Goal: Information Seeking & Learning: Understand process/instructions

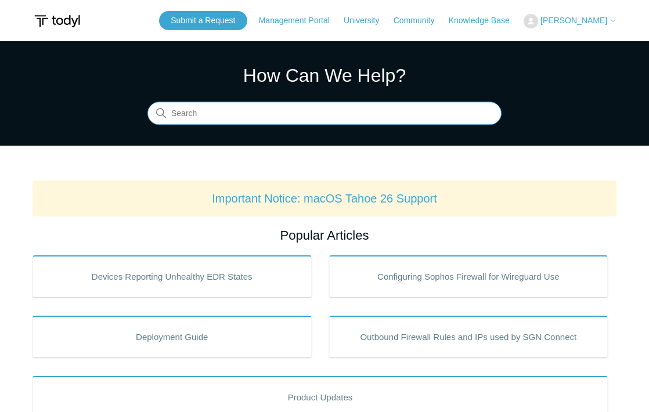
click at [239, 108] on input "Search" at bounding box center [324, 113] width 354 height 23
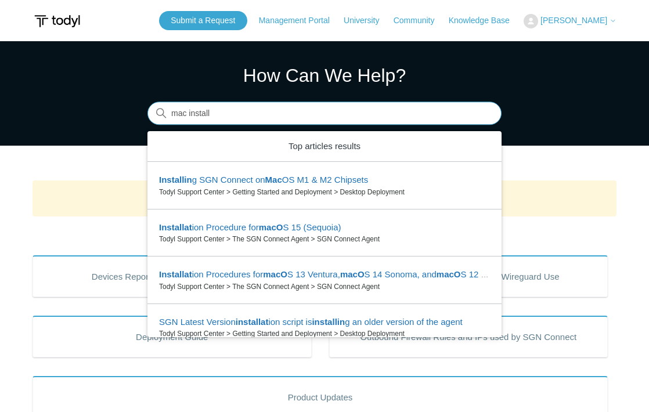
type input "mac install"
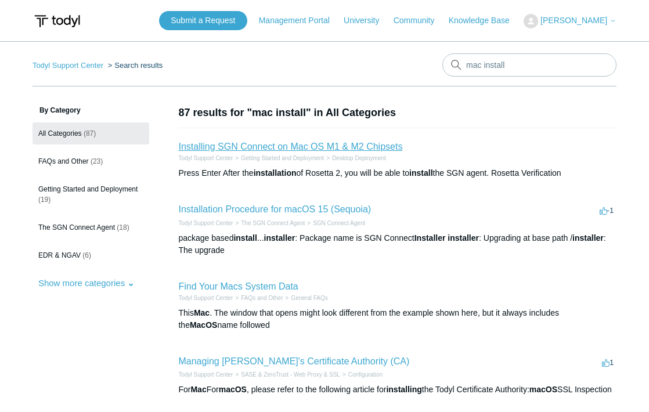
click at [319, 149] on link "Installing SGN Connect on Mac OS M1 & M2 Chipsets" at bounding box center [290, 147] width 224 height 10
click at [329, 208] on link "Installation Procedure for macOS 15 (Sequoia)" at bounding box center [274, 209] width 193 height 10
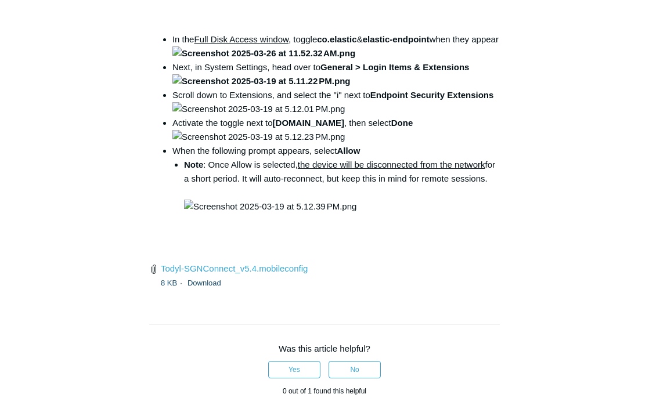
scroll to position [1765, 0]
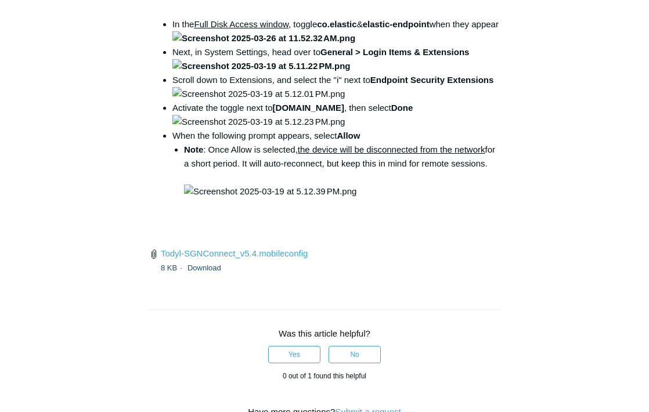
drag, startPoint x: 347, startPoint y: 196, endPoint x: 314, endPoint y: 185, distance: 34.3
copy code "open /Library/PrivilegedHelperTools/"
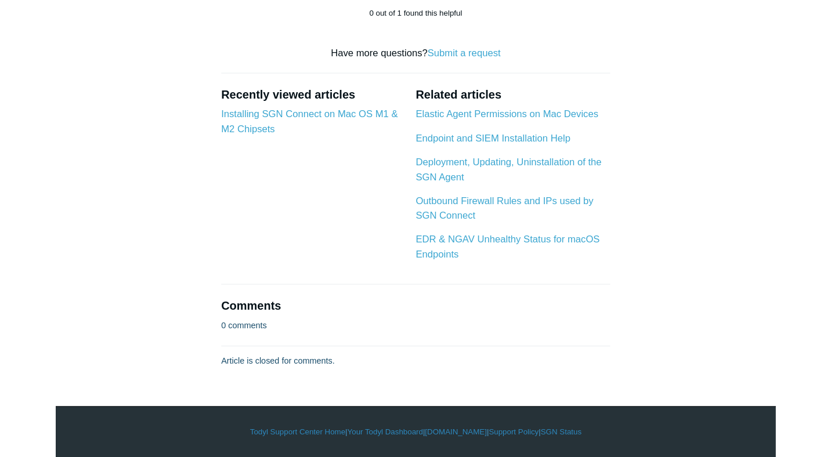
scroll to position [2535, 0]
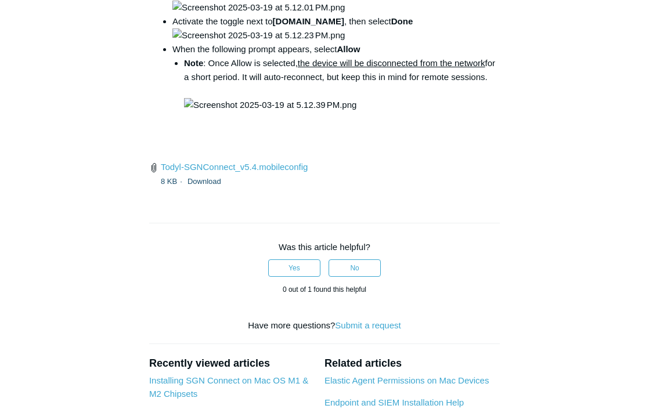
scroll to position [1770, 0]
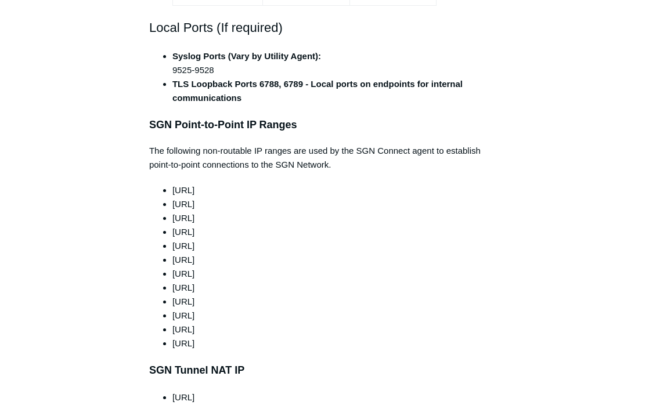
scroll to position [1107, 0]
